Goal: Task Accomplishment & Management: Manage account settings

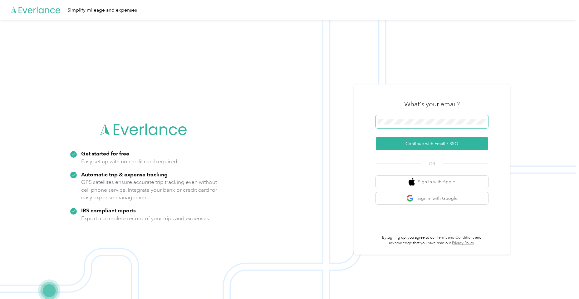
click at [405, 128] on span at bounding box center [432, 121] width 112 height 13
click at [420, 145] on button "Continue with Email / SSO" at bounding box center [432, 143] width 112 height 13
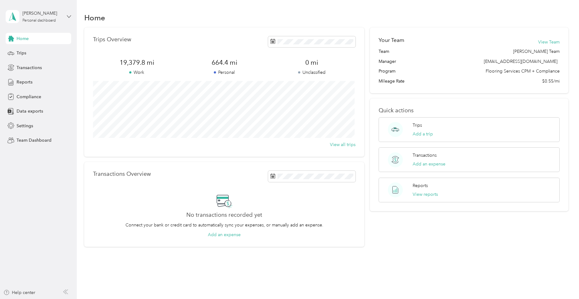
click at [68, 15] on icon at bounding box center [69, 16] width 4 height 4
click at [35, 52] on div "Team dashboard" at bounding box center [71, 51] width 123 height 11
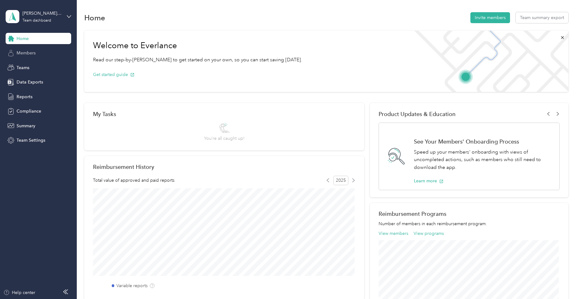
click at [25, 54] on span "Members" at bounding box center [26, 53] width 19 height 7
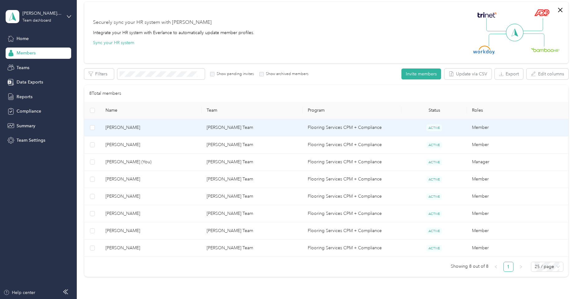
scroll to position [62, 0]
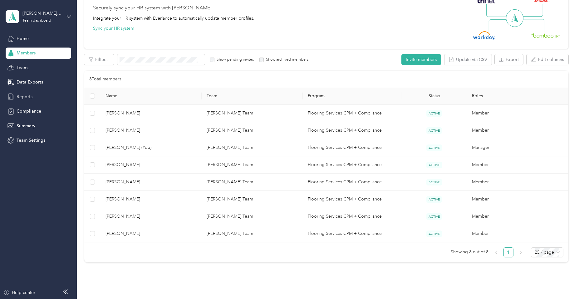
click at [29, 98] on span "Reports" at bounding box center [25, 96] width 16 height 7
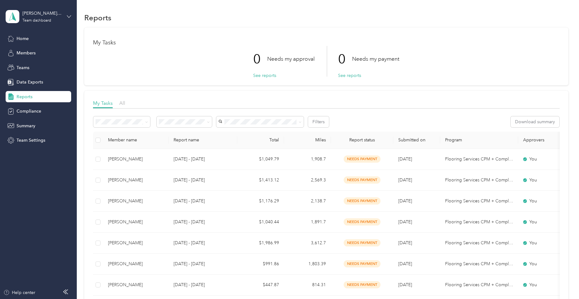
click at [67, 16] on icon at bounding box center [69, 16] width 4 height 4
click at [34, 80] on div "Log out" at bounding box center [23, 80] width 24 height 7
